Goal: Browse casually

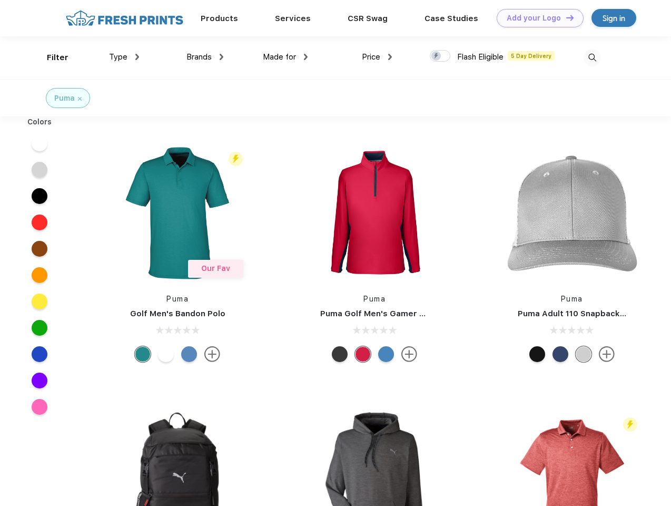
click at [536, 18] on link "Add your Logo Design Tool" at bounding box center [540, 18] width 87 height 18
click at [0, 0] on div "Design Tool" at bounding box center [0, 0] width 0 height 0
click at [565, 17] on link "Add your Logo Design Tool" at bounding box center [540, 18] width 87 height 18
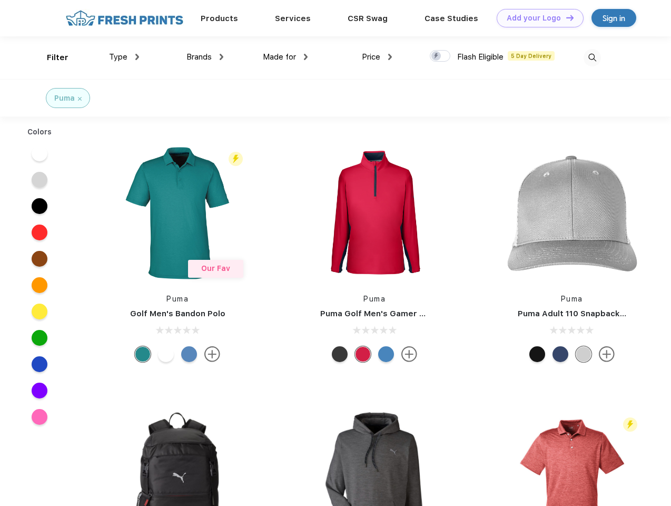
click at [51, 57] on div "Filter" at bounding box center [58, 58] width 22 height 12
click at [124, 57] on span "Type" at bounding box center [118, 56] width 18 height 9
click at [205, 57] on span "Brands" at bounding box center [198, 56] width 25 height 9
click at [285, 57] on span "Made for" at bounding box center [279, 56] width 33 height 9
click at [377, 57] on span "Price" at bounding box center [371, 56] width 18 height 9
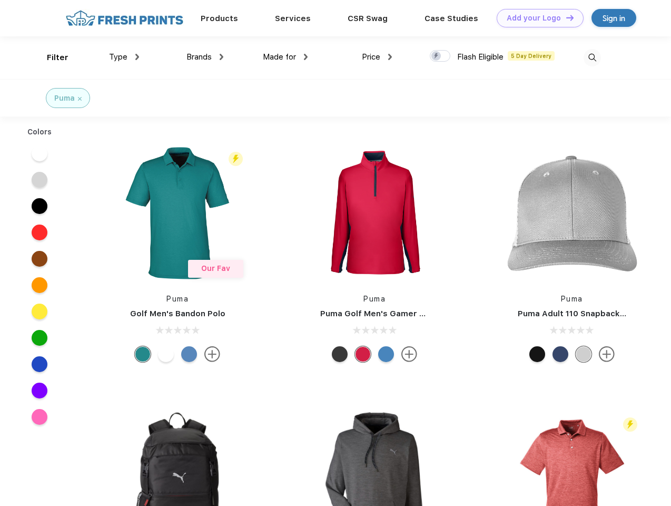
click at [440, 56] on div at bounding box center [440, 56] width 21 height 12
click at [437, 56] on input "checkbox" at bounding box center [433, 53] width 7 height 7
click at [592, 57] on img at bounding box center [592, 57] width 17 height 17
